Goal: Book appointment/travel/reservation

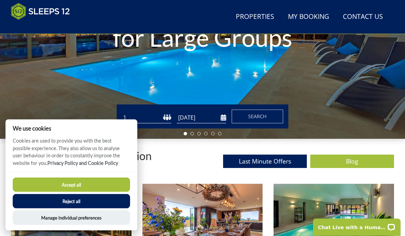
scroll to position [146, 0]
click at [75, 208] on button "Reject all" at bounding box center [71, 201] width 117 height 14
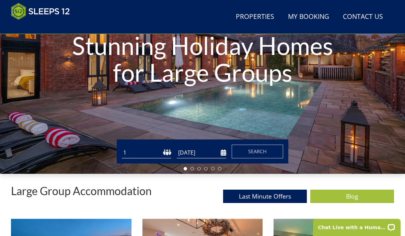
click at [146, 155] on select "1 2 3 4 5 6 7 8 9 10 11 12 13 14 15 16 17 18 19 20 21 22 23 24 25 26 27 28 29 3…" at bounding box center [146, 152] width 49 height 11
select select "10"
click at [209, 152] on input "[DATE]" at bounding box center [201, 152] width 49 height 11
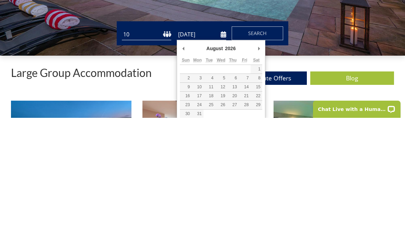
type input "[DATE]"
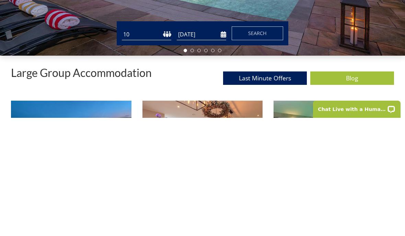
scroll to position [229, 0]
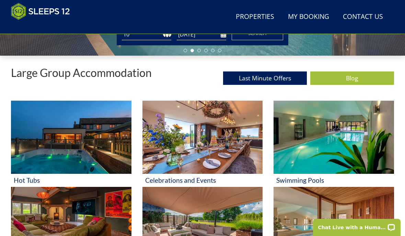
click at [262, 38] on button "Search" at bounding box center [257, 33] width 51 height 14
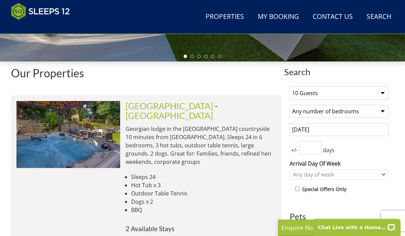
scroll to position [227, 0]
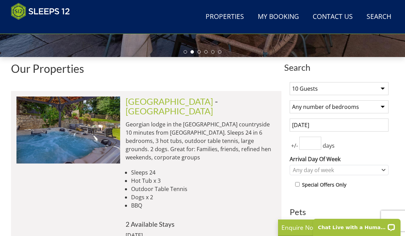
click at [381, 107] on select "Any number of bedrooms 4 Bedrooms 5 Bedrooms 6 Bedrooms 7 Bedrooms 8 Bedrooms 9…" at bounding box center [339, 106] width 99 height 13
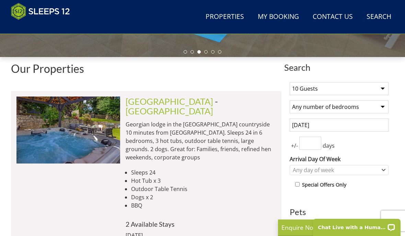
select select "5"
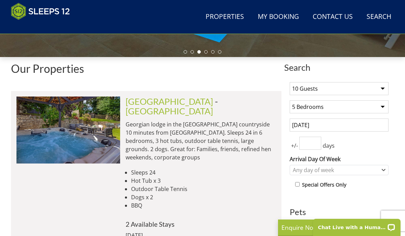
click at [323, 235] on button "Update" at bounding box center [339, 240] width 99 height 10
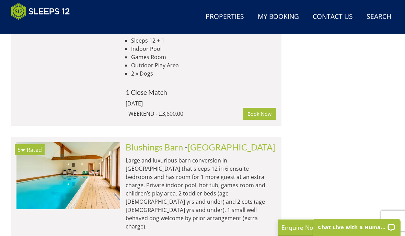
scroll to position [1912, 0]
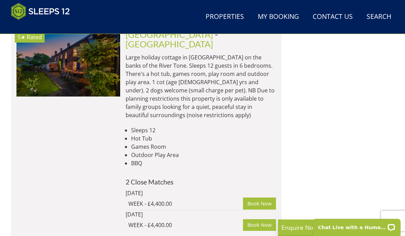
select select "10"
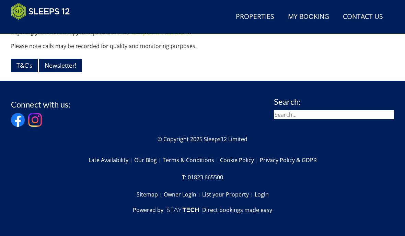
scroll to position [863, 0]
